Goal: Information Seeking & Learning: Learn about a topic

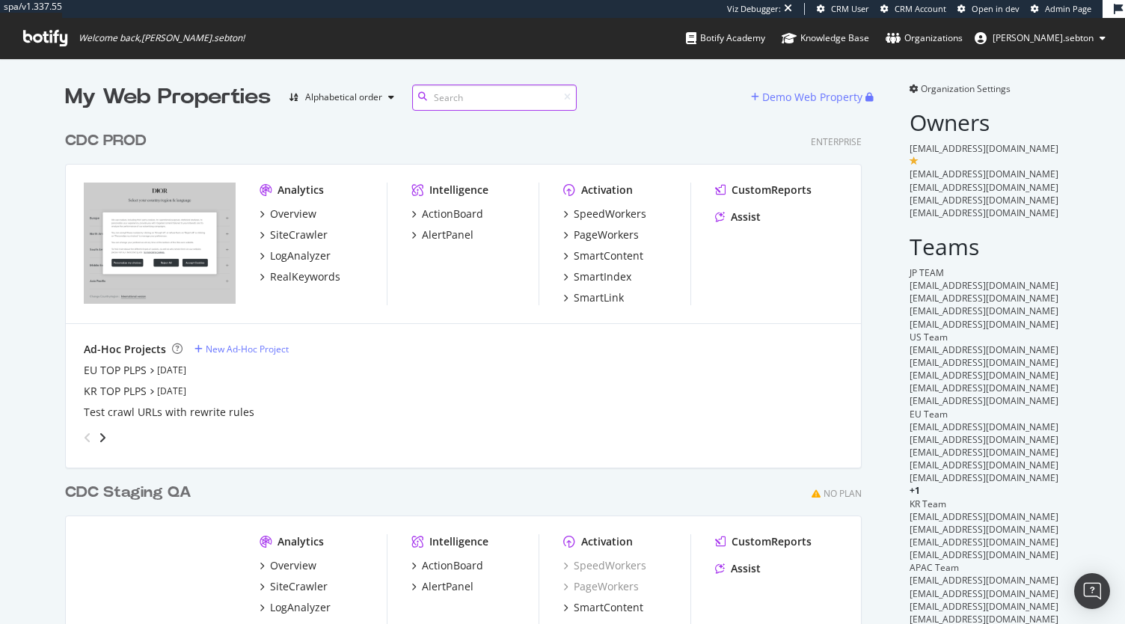
scroll to position [644, 797]
click at [593, 214] on div "SpeedWorkers" at bounding box center [610, 214] width 73 height 15
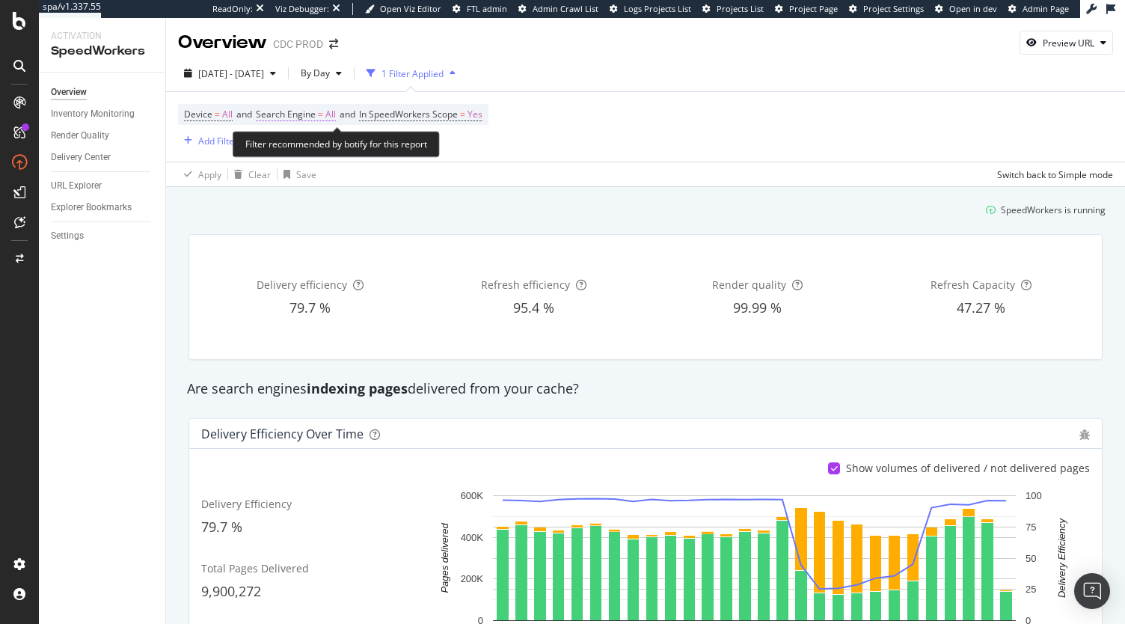
click at [316, 114] on span "Search Engine" at bounding box center [286, 114] width 60 height 13
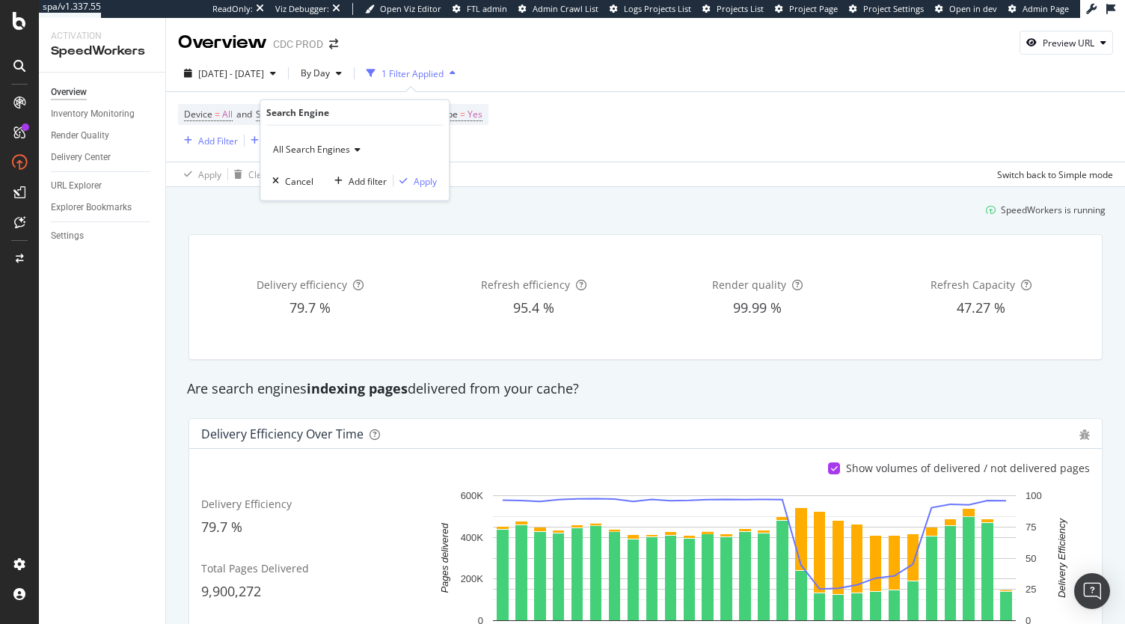
click at [314, 149] on span "All Search Engines" at bounding box center [311, 149] width 77 height 13
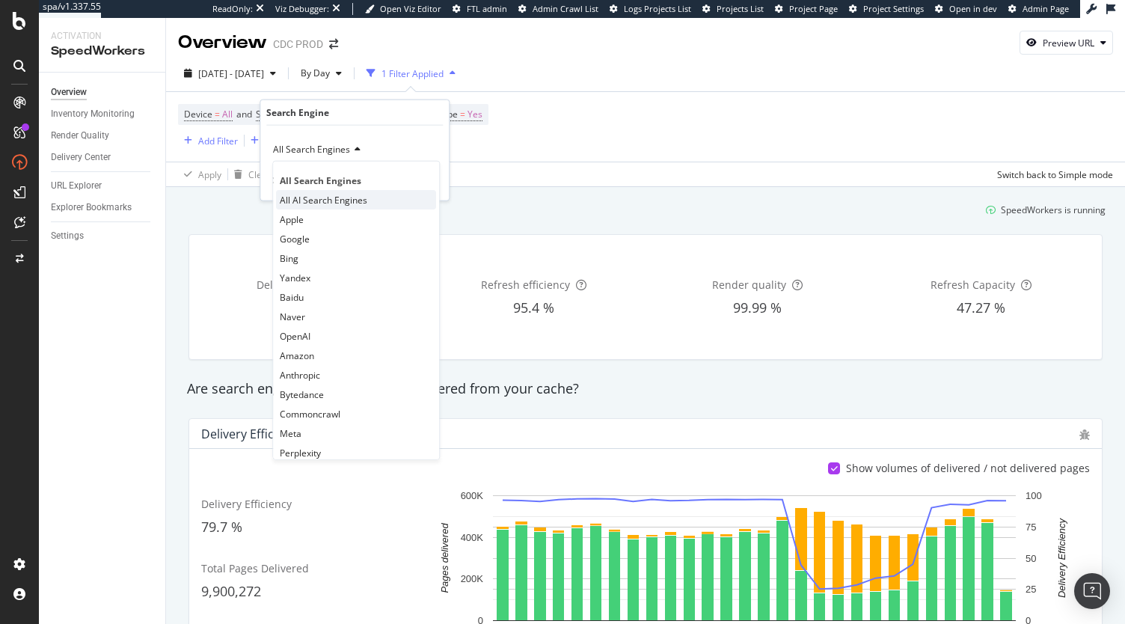
click at [317, 204] on span "All AI Search Engines" at bounding box center [324, 199] width 88 height 13
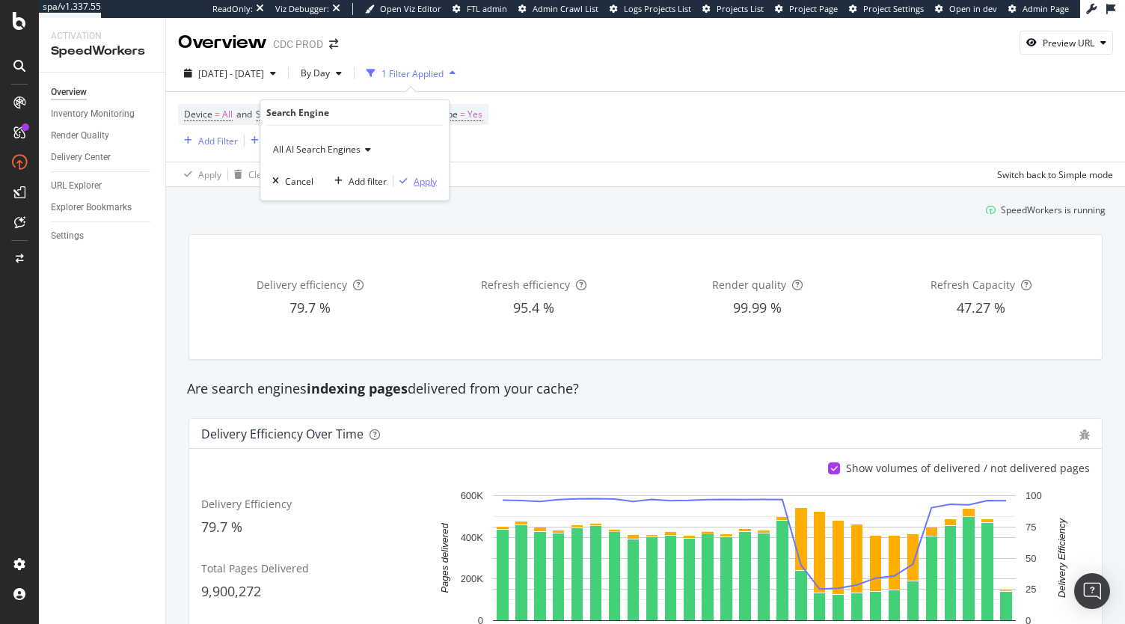
click at [424, 183] on div "Apply" at bounding box center [425, 180] width 23 height 13
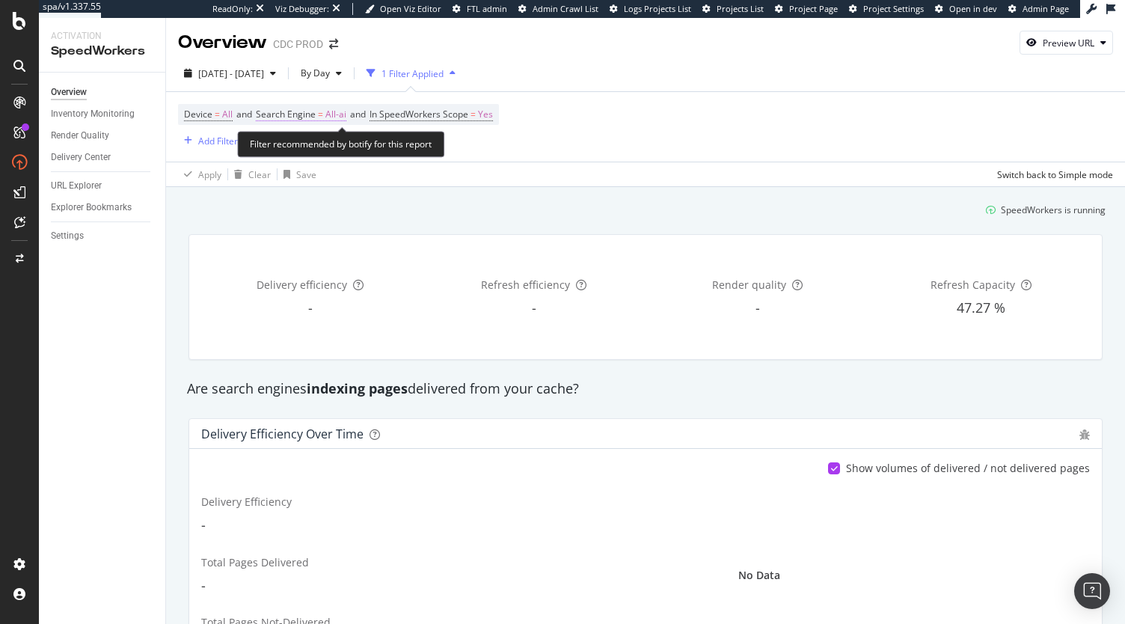
click at [319, 111] on span "Search Engine = All-ai" at bounding box center [301, 114] width 91 height 13
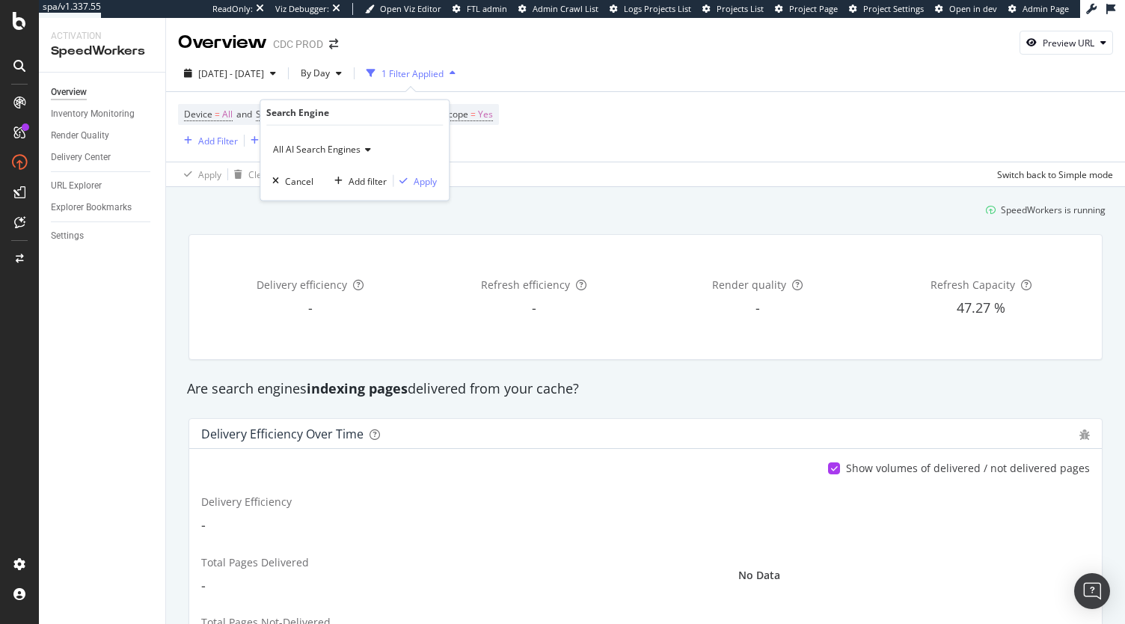
click at [313, 150] on span "All AI Search Engines" at bounding box center [317, 149] width 88 height 13
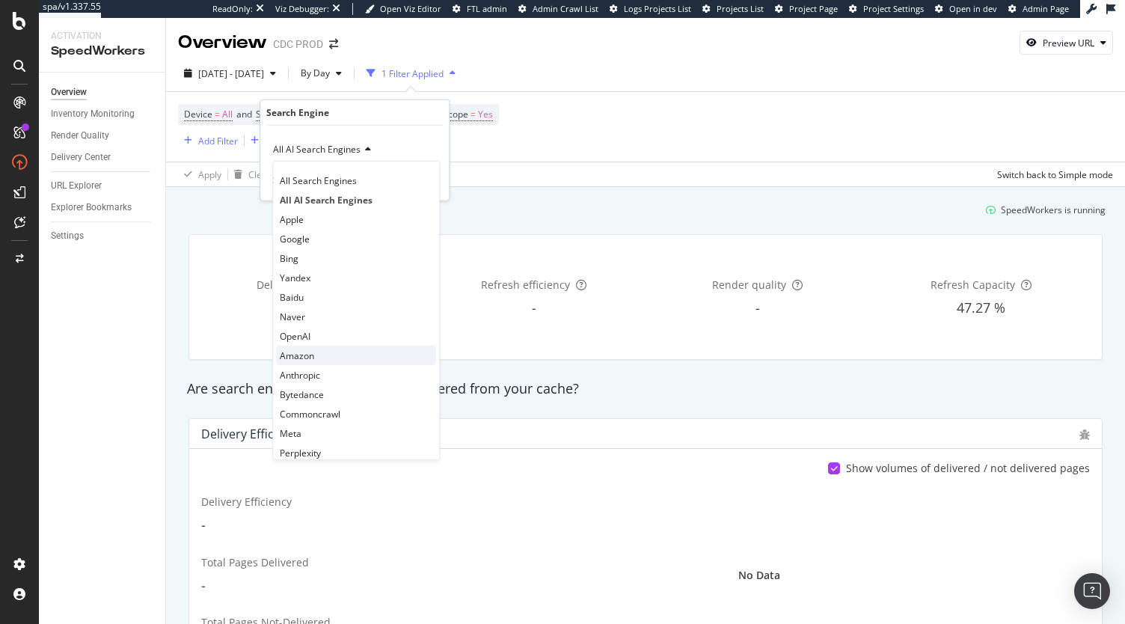
scroll to position [1, 0]
click at [325, 339] on div "OpenAI" at bounding box center [356, 335] width 160 height 19
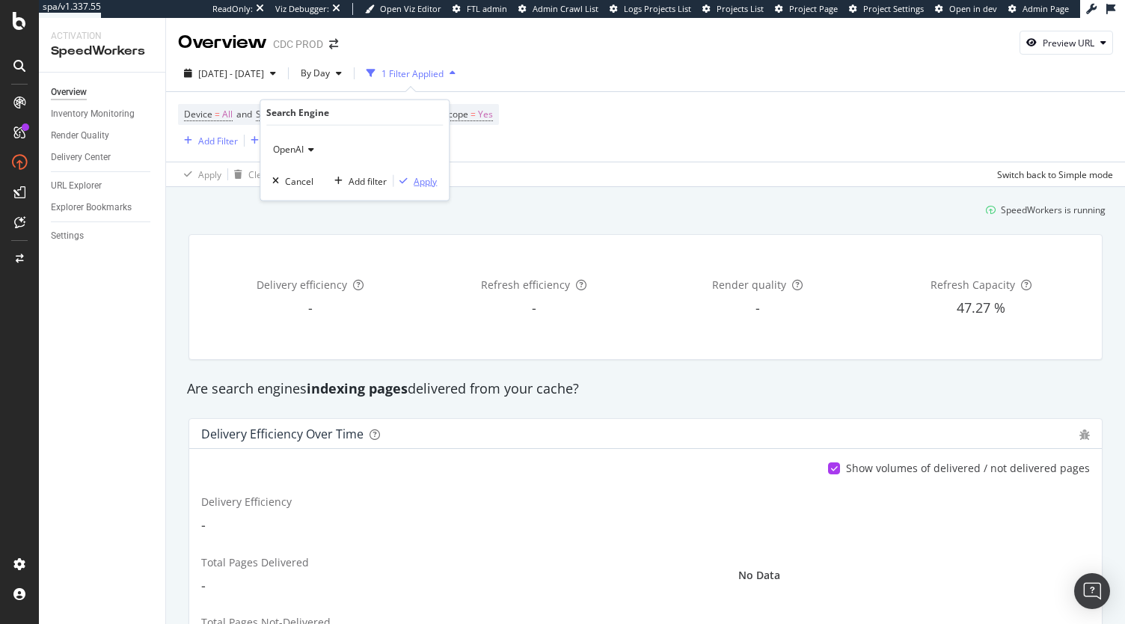
click at [410, 180] on div "button" at bounding box center [404, 181] width 20 height 9
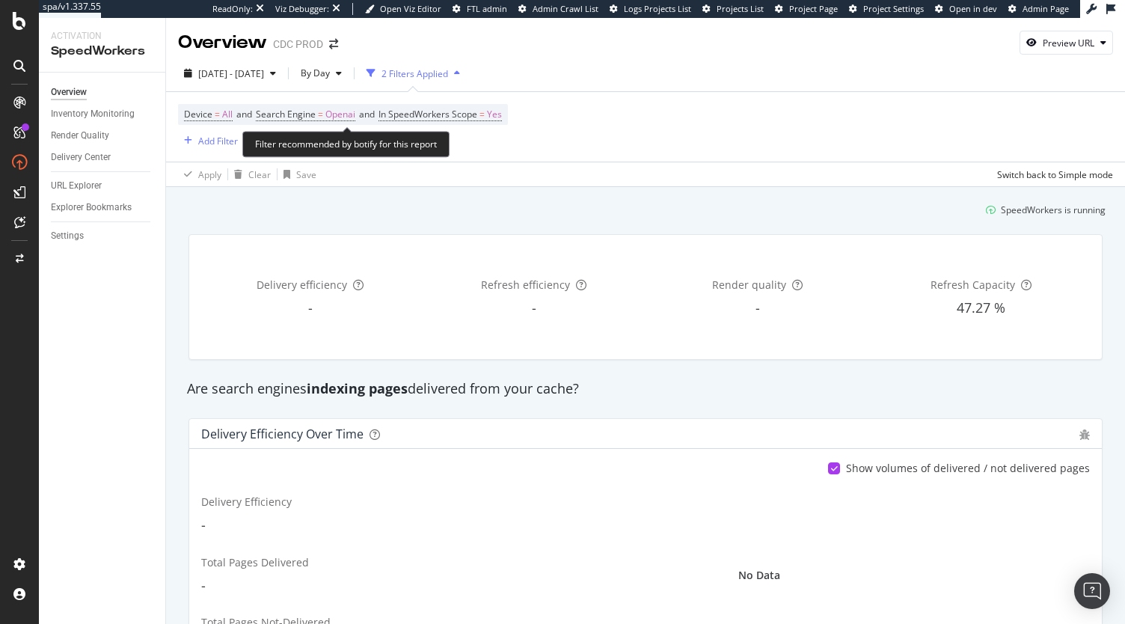
click at [287, 107] on span "Device = All and Search Engine = Openai and In SpeedWorkers Scope = Yes" at bounding box center [343, 114] width 318 height 21
click at [280, 114] on span "Search Engine" at bounding box center [286, 114] width 60 height 13
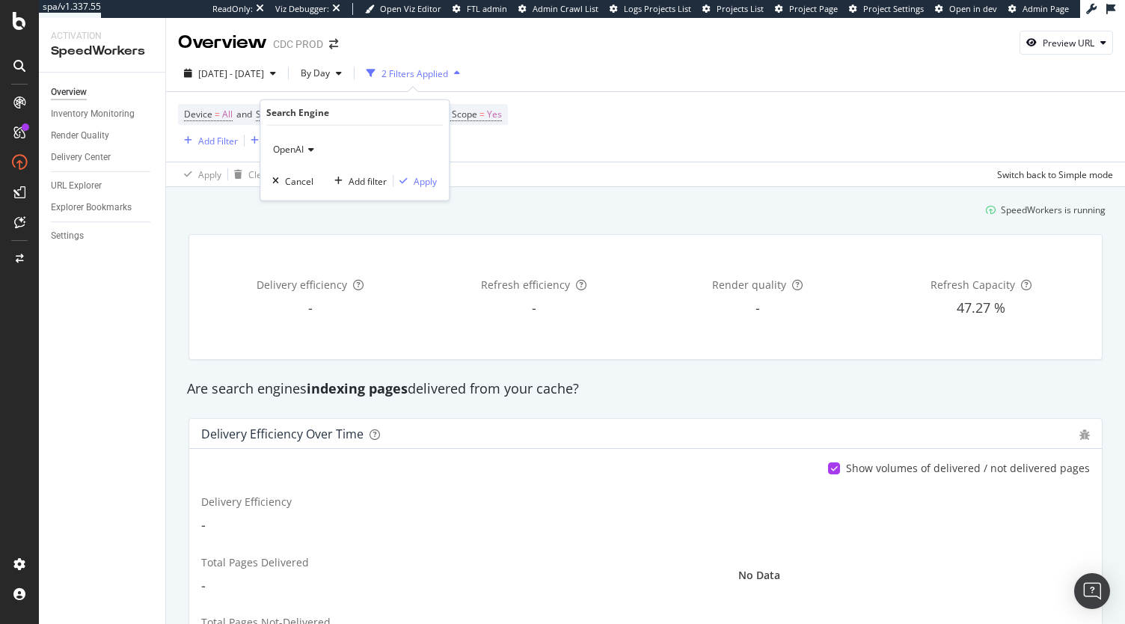
click at [308, 147] on icon at bounding box center [309, 149] width 10 height 9
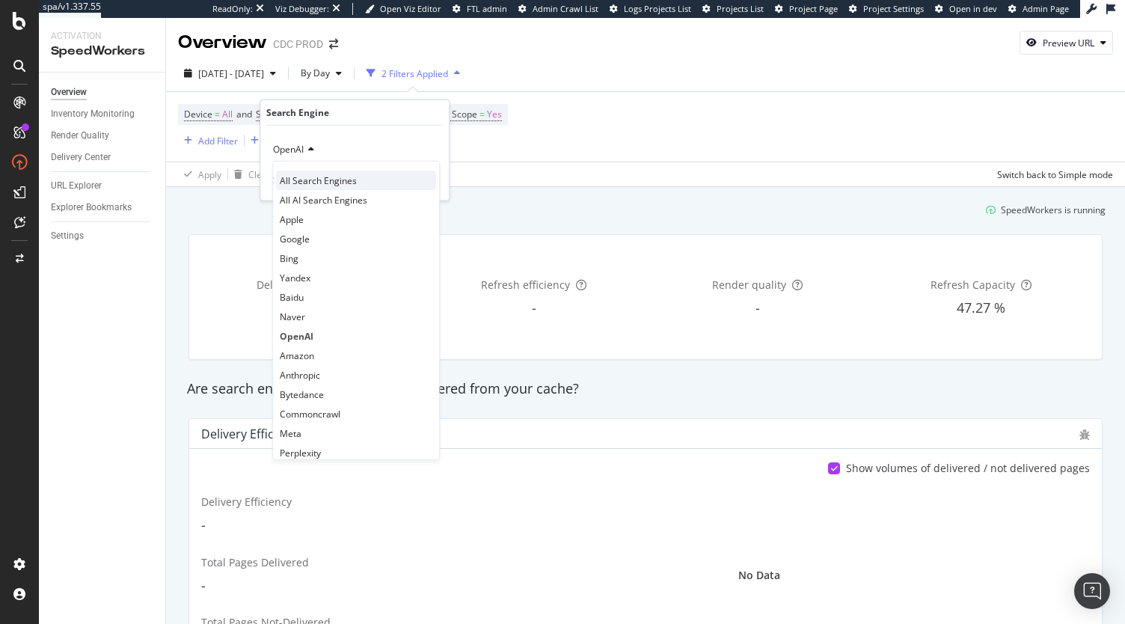
click at [316, 171] on div "All Search Engines" at bounding box center [356, 180] width 160 height 19
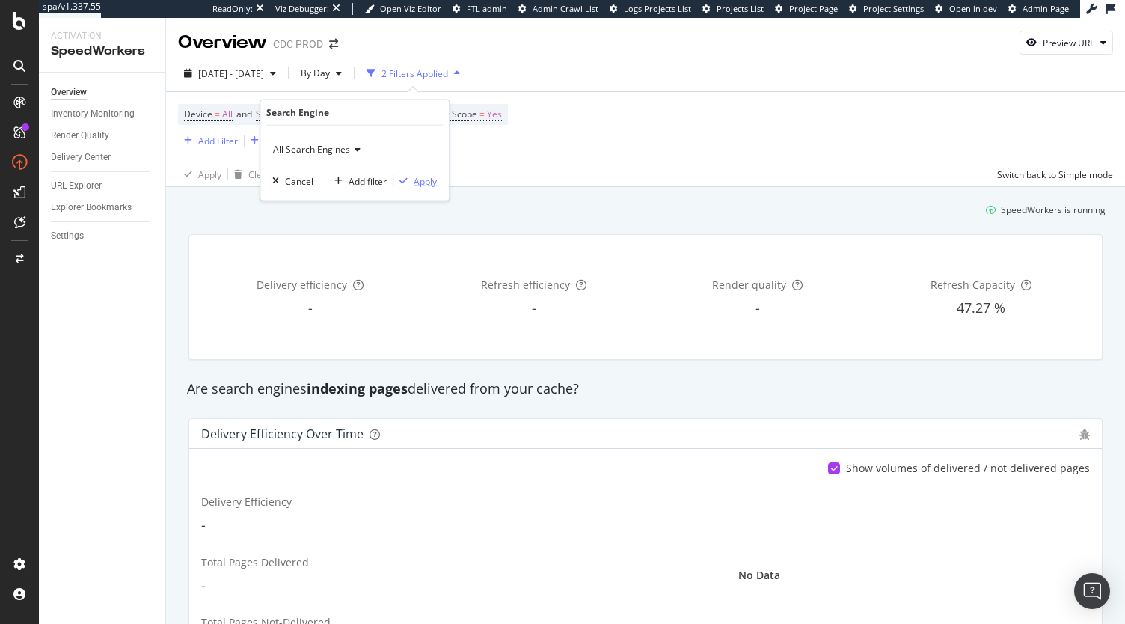
click at [430, 174] on div "Apply" at bounding box center [425, 180] width 23 height 13
